Goal: Transaction & Acquisition: Purchase product/service

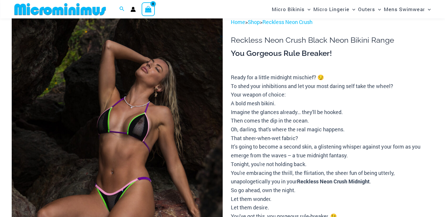
scroll to position [34, 0]
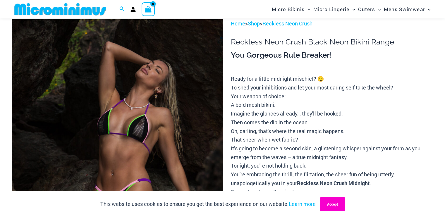
click at [332, 207] on button "Accept" at bounding box center [332, 204] width 25 height 14
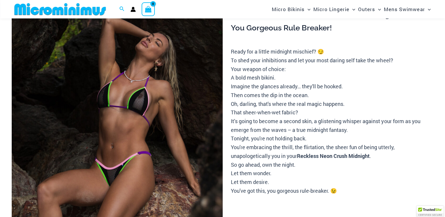
scroll to position [73, 0]
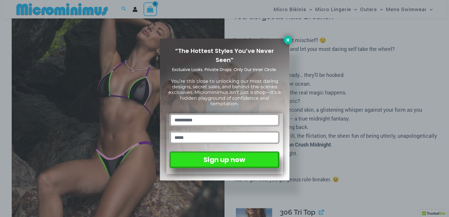
click at [289, 42] on icon at bounding box center [288, 39] width 5 height 5
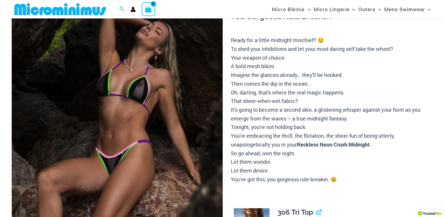
click at [105, 145] on img at bounding box center [117, 139] width 211 height 316
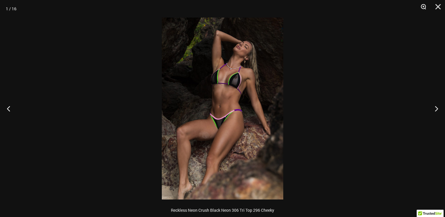
click at [423, 9] on button "Zoom" at bounding box center [421, 9] width 15 height 18
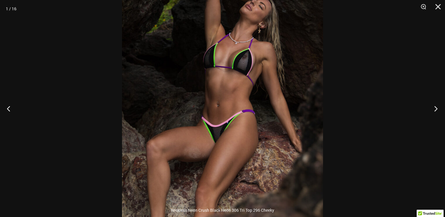
click at [434, 109] on button "Next" at bounding box center [434, 108] width 22 height 29
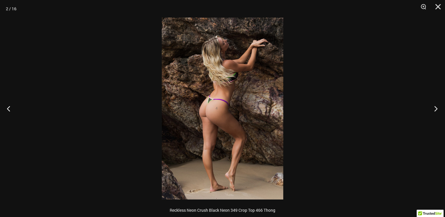
click at [434, 109] on button "Next" at bounding box center [434, 108] width 22 height 29
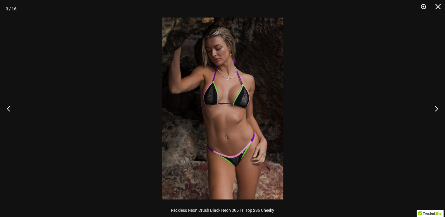
click at [422, 6] on button "Zoom" at bounding box center [421, 9] width 15 height 18
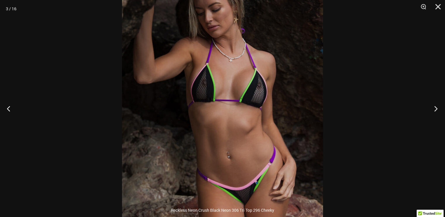
click at [437, 111] on button "Next" at bounding box center [434, 108] width 22 height 29
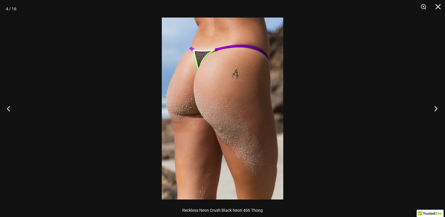
click at [437, 111] on button "Next" at bounding box center [434, 108] width 22 height 29
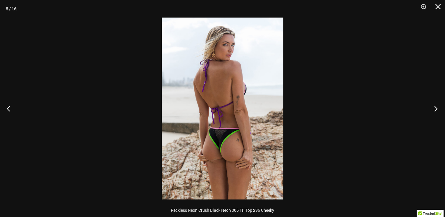
click at [437, 111] on button "Next" at bounding box center [434, 108] width 22 height 29
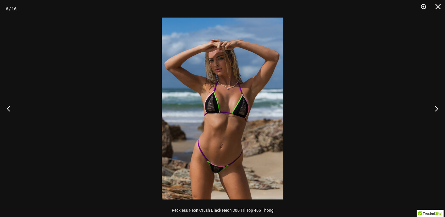
click at [421, 5] on button "Zoom" at bounding box center [421, 9] width 15 height 18
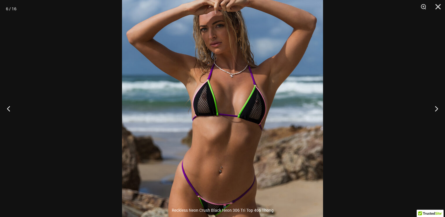
click at [438, 112] on button "Next" at bounding box center [434, 108] width 22 height 29
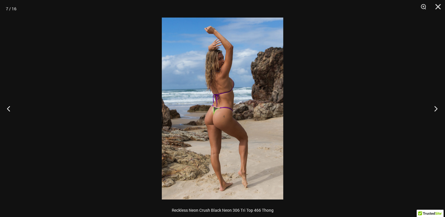
click at [438, 112] on button "Next" at bounding box center [434, 108] width 22 height 29
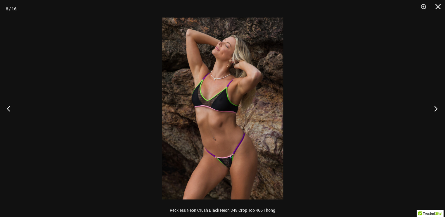
click at [438, 112] on button "Next" at bounding box center [434, 108] width 22 height 29
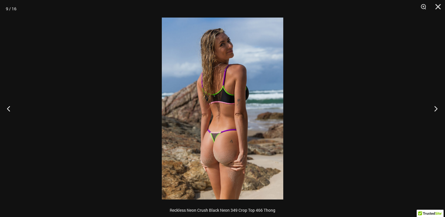
click at [438, 112] on button "Next" at bounding box center [434, 108] width 22 height 29
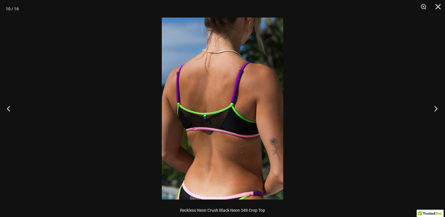
click at [438, 112] on button "Next" at bounding box center [434, 108] width 22 height 29
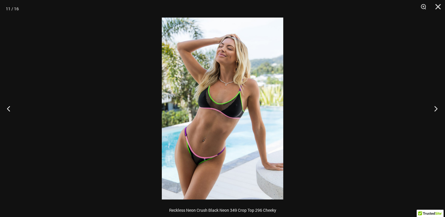
click at [438, 112] on button "Next" at bounding box center [434, 108] width 22 height 29
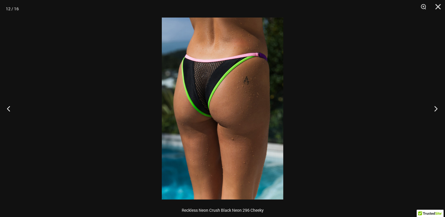
click at [438, 112] on button "Next" at bounding box center [434, 108] width 22 height 29
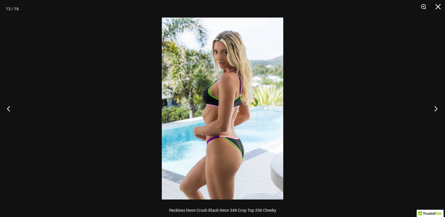
click at [438, 112] on button "Next" at bounding box center [434, 108] width 22 height 29
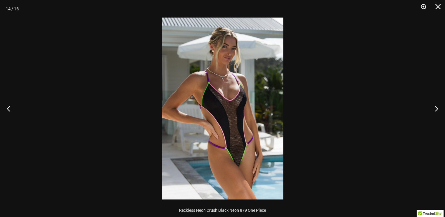
click at [421, 7] on button "Zoom" at bounding box center [421, 9] width 15 height 18
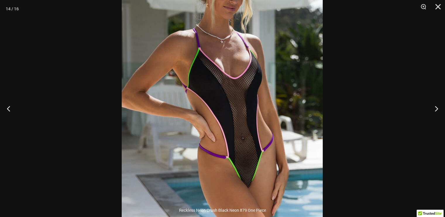
click at [283, 148] on img at bounding box center [222, 91] width 201 height 301
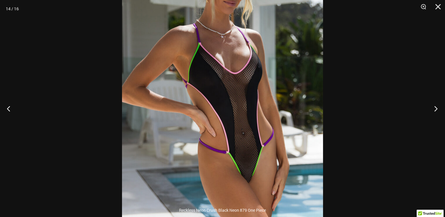
click at [438, 107] on button "Next" at bounding box center [434, 108] width 22 height 29
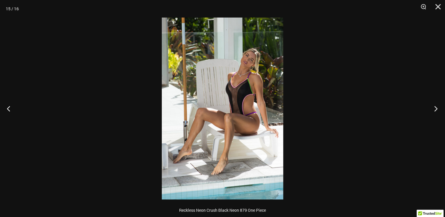
click at [438, 107] on button "Next" at bounding box center [434, 108] width 22 height 29
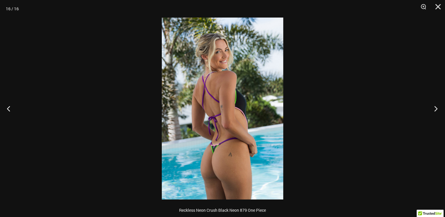
click at [438, 107] on button "Next" at bounding box center [434, 108] width 22 height 29
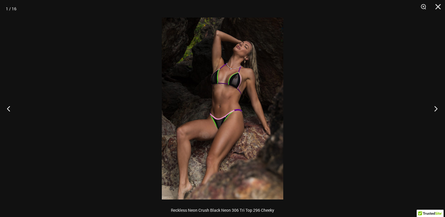
click at [438, 107] on button "Next" at bounding box center [434, 108] width 22 height 29
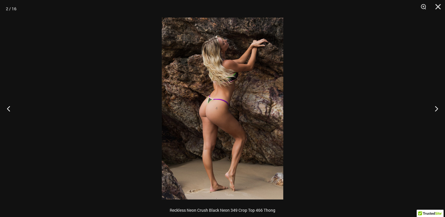
click at [396, 94] on div at bounding box center [222, 108] width 445 height 217
